Goal: Task Accomplishment & Management: Manage account settings

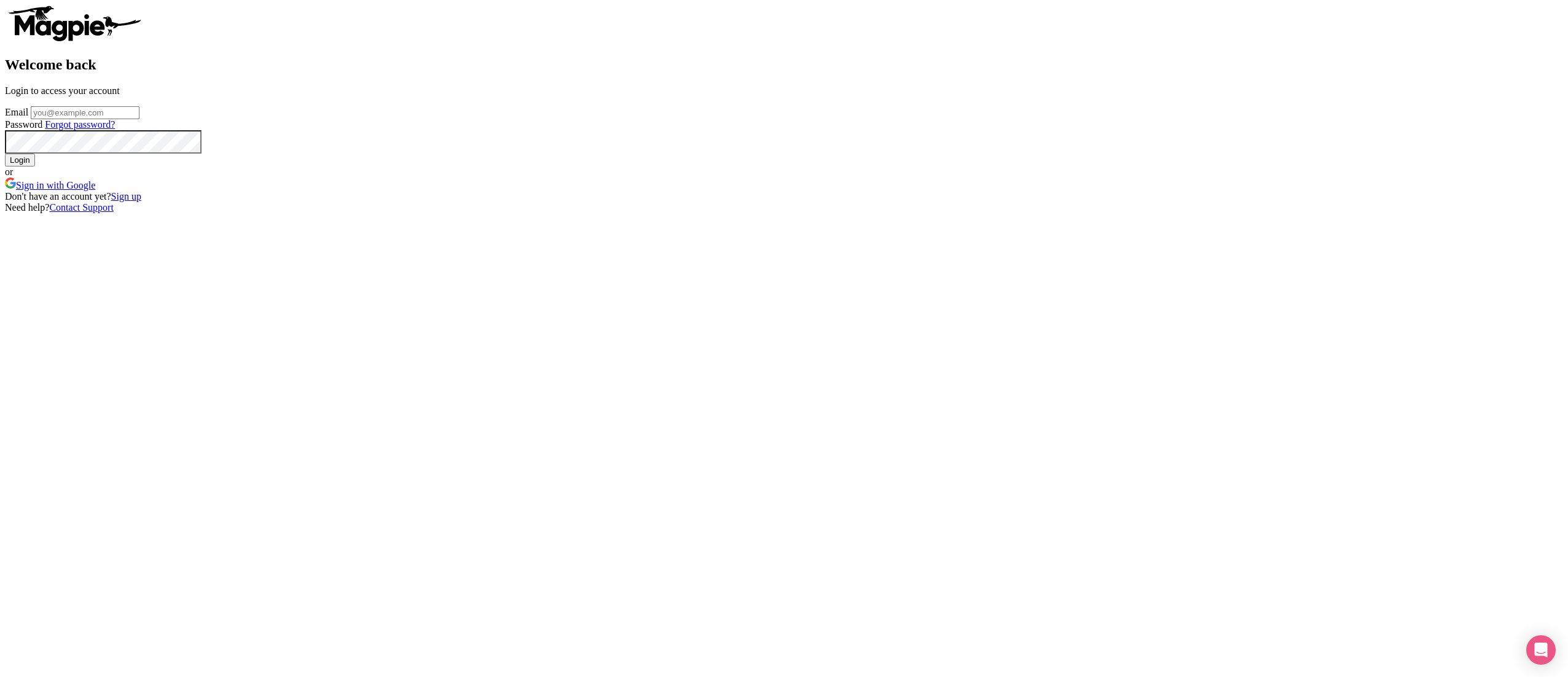
type input "[EMAIL_ADDRESS][DOMAIN_NAME]"
click at [35, 167] on input "Login" at bounding box center [20, 160] width 30 height 13
type input "Logging in..."
